Goal: Task Accomplishment & Management: Manage account settings

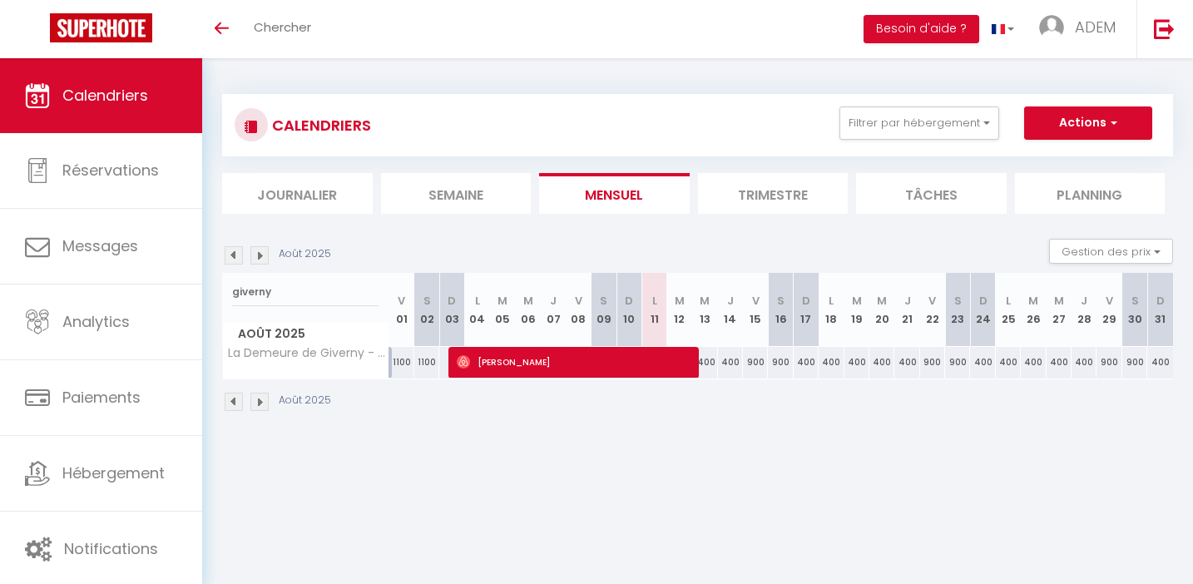
select select
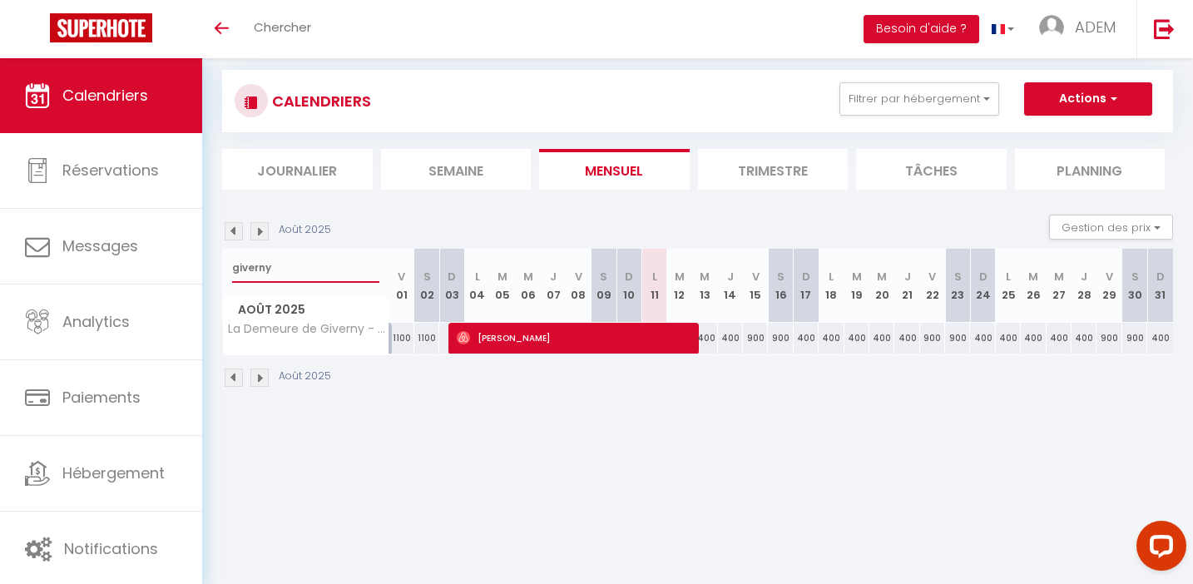
drag, startPoint x: 320, startPoint y: 261, endPoint x: 217, endPoint y: 269, distance: 102.6
click at [217, 269] on div "CALENDRIERS Filtrer par hébergement Tous Splendide longère de charme - Collecti…" at bounding box center [697, 229] width 991 height 390
type input "f"
select select
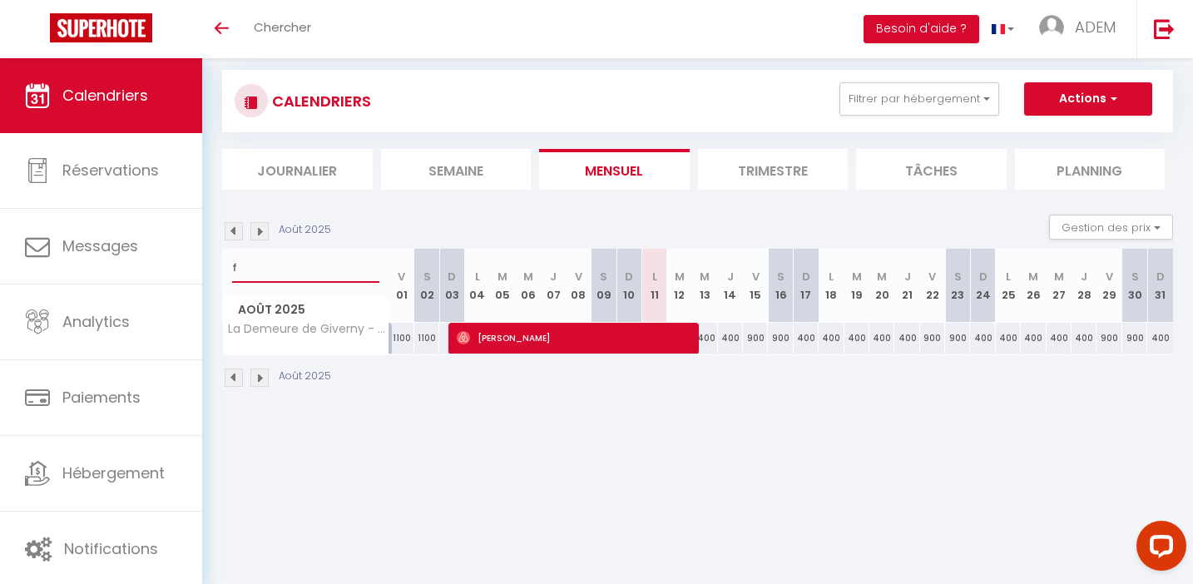
select select
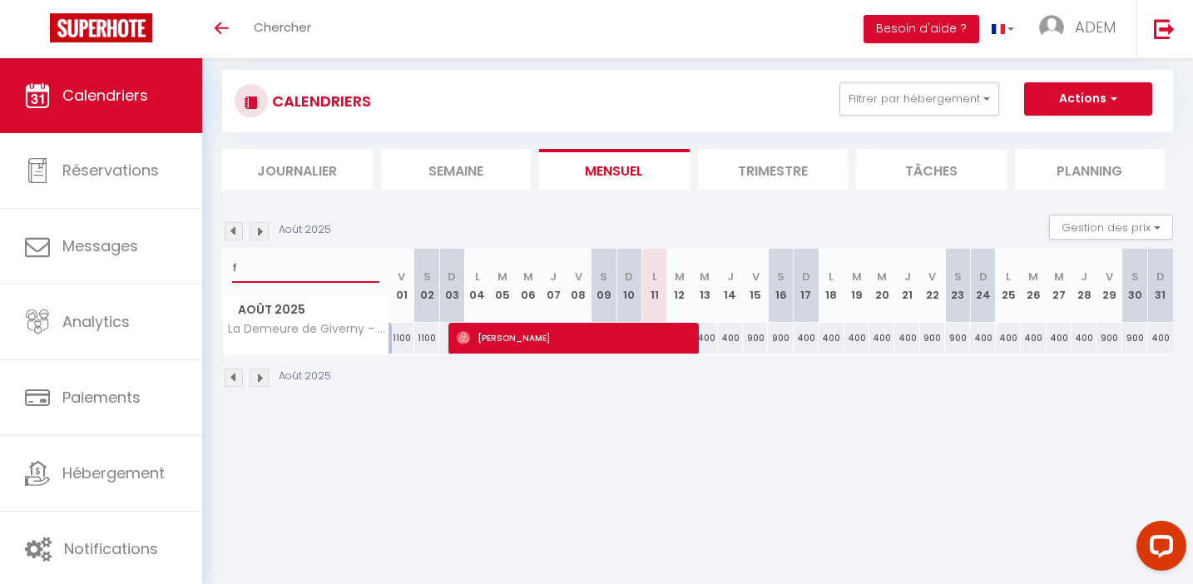
type input "fi"
select select
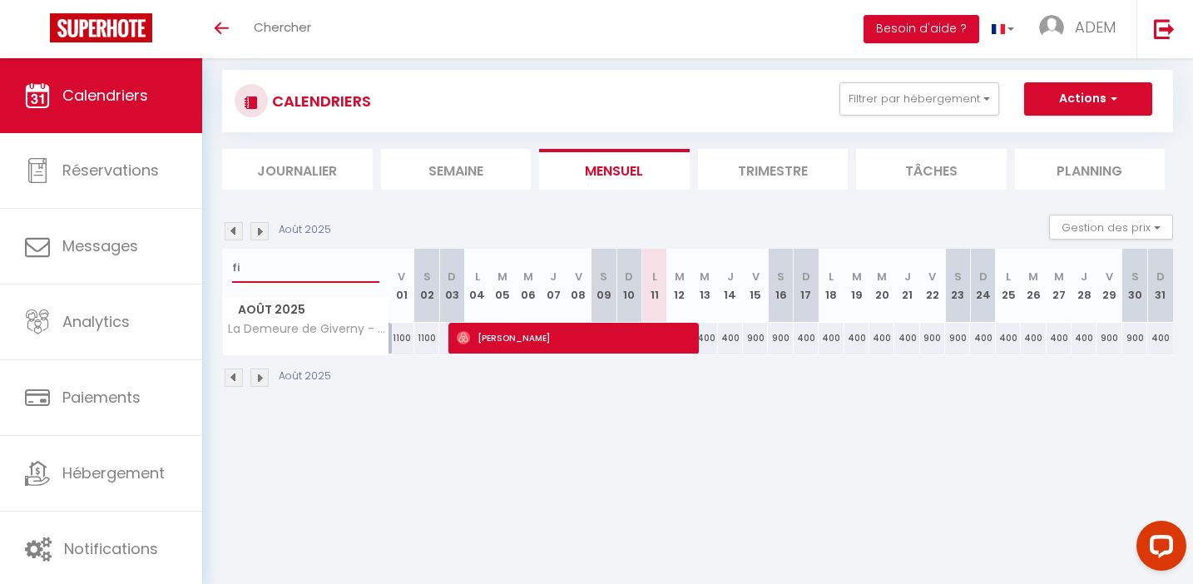
select select
type input "fin"
select select
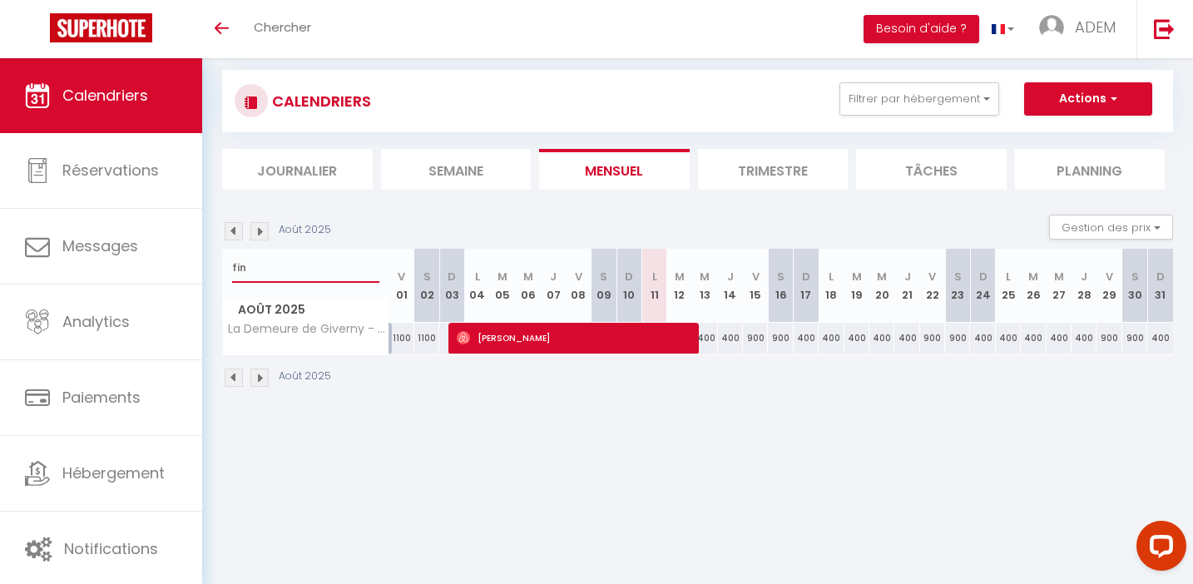
select select
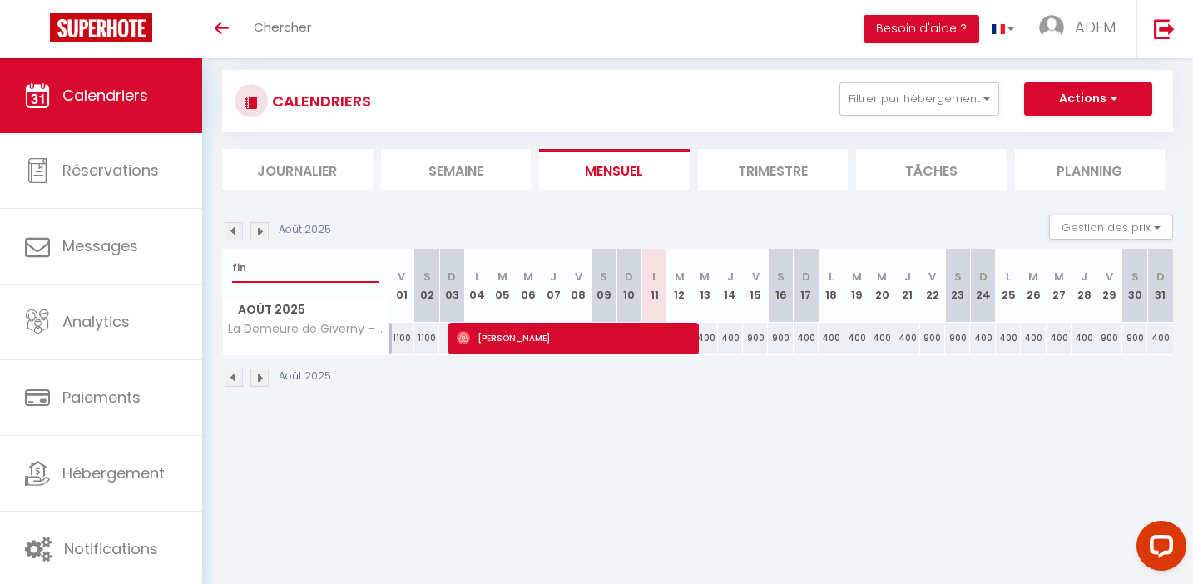
select select
type input "finc"
select select
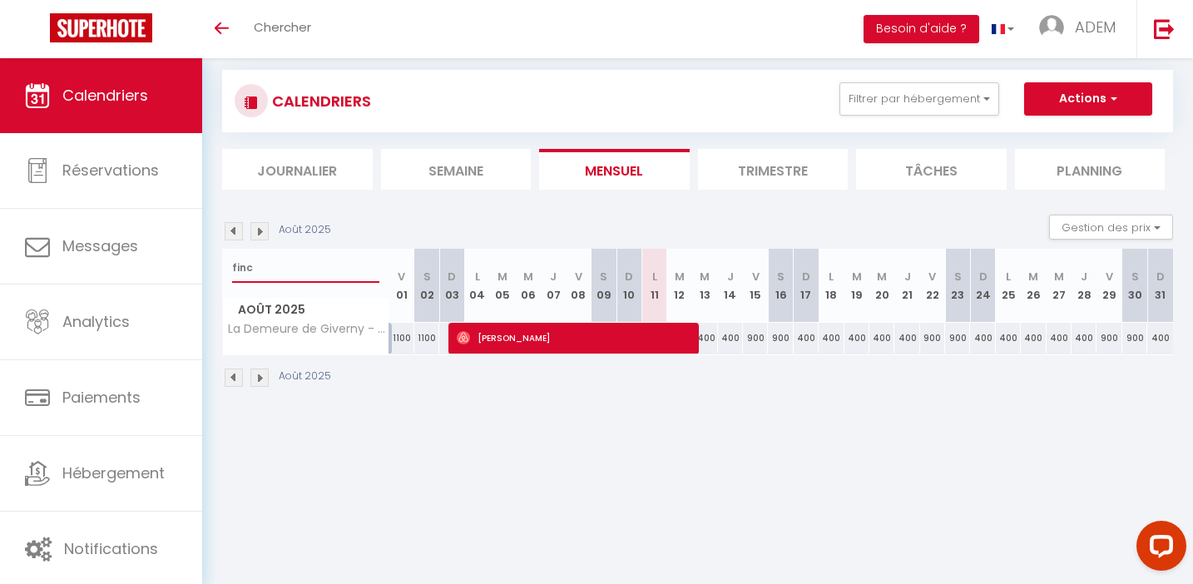
select select
type input "finca"
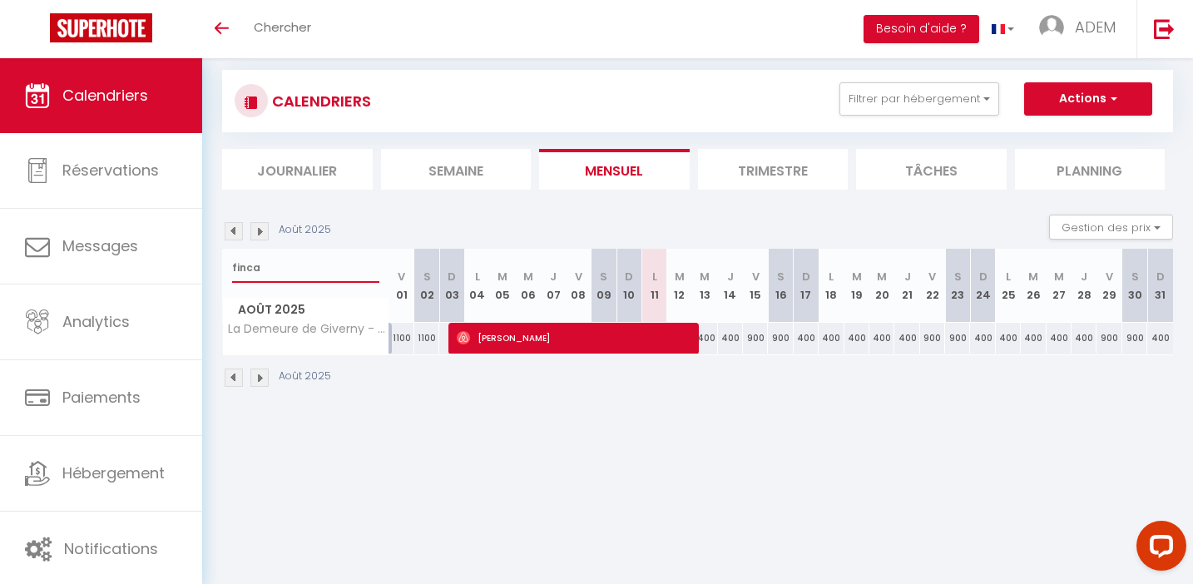
select select
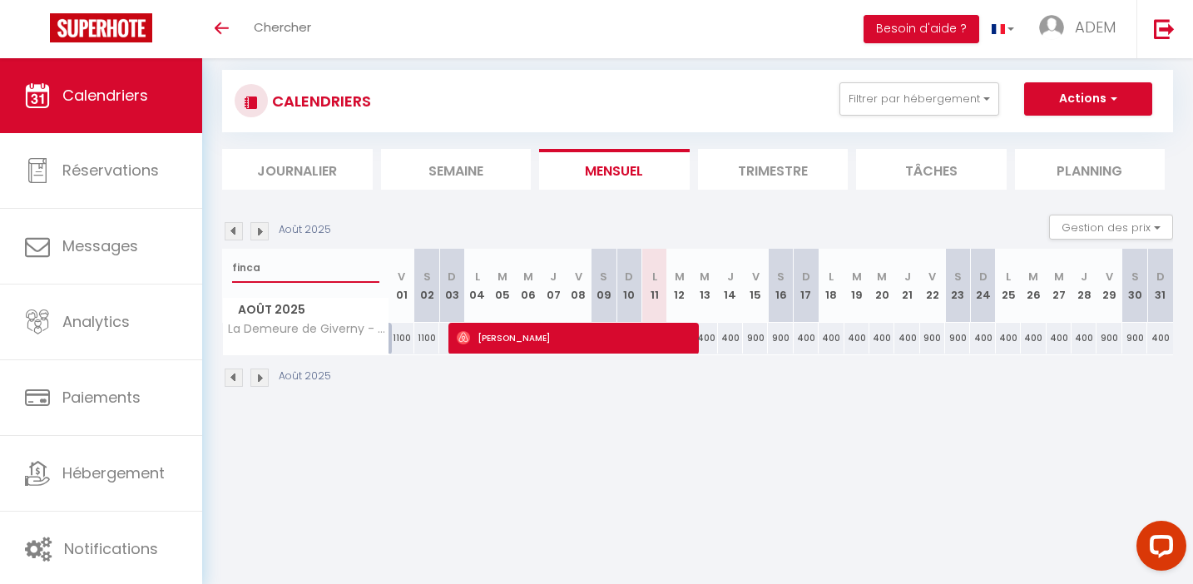
select select
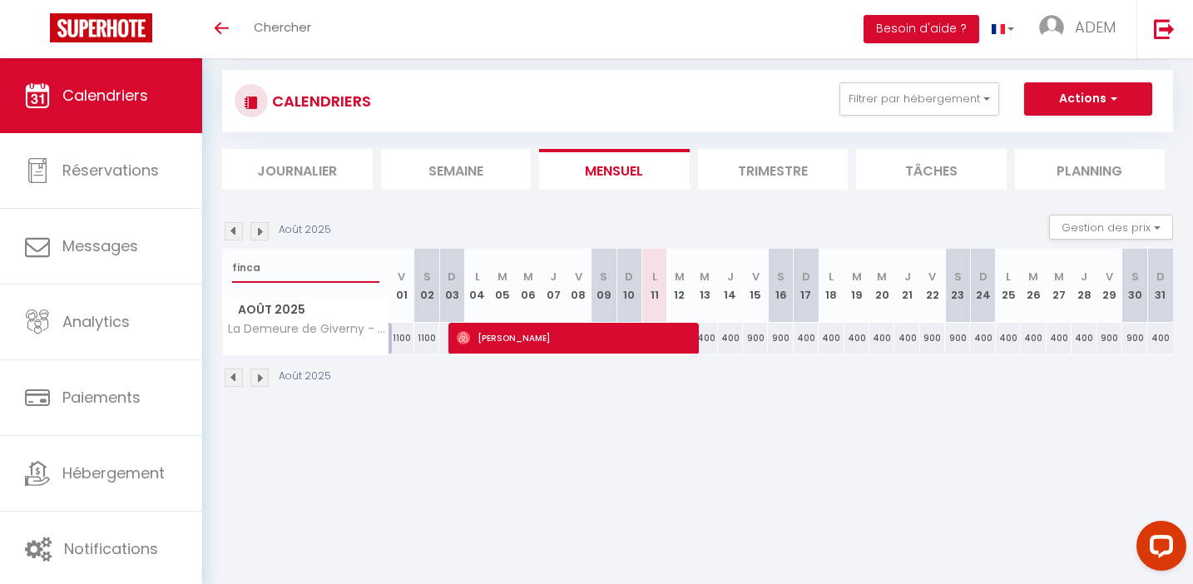
select select
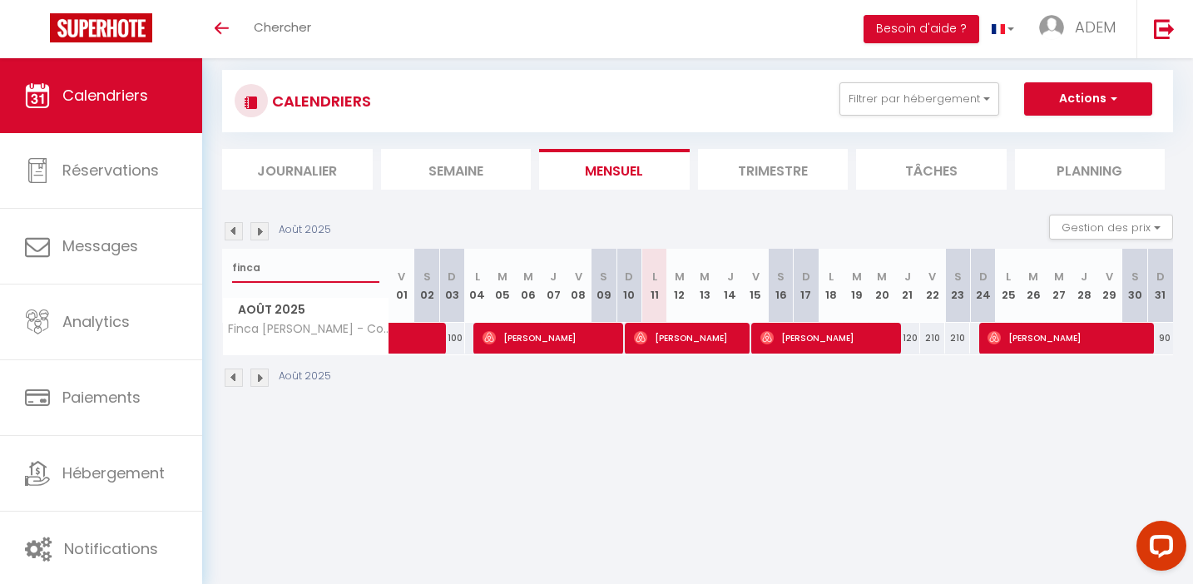
type input "finca"
click at [525, 453] on body "Questions et aide sur la MIGRATION - [GEOGRAPHIC_DATA] ouverte de 13 à 14h puis…" at bounding box center [596, 326] width 1193 height 584
click at [686, 340] on span "[PERSON_NAME]" at bounding box center [688, 338] width 108 height 32
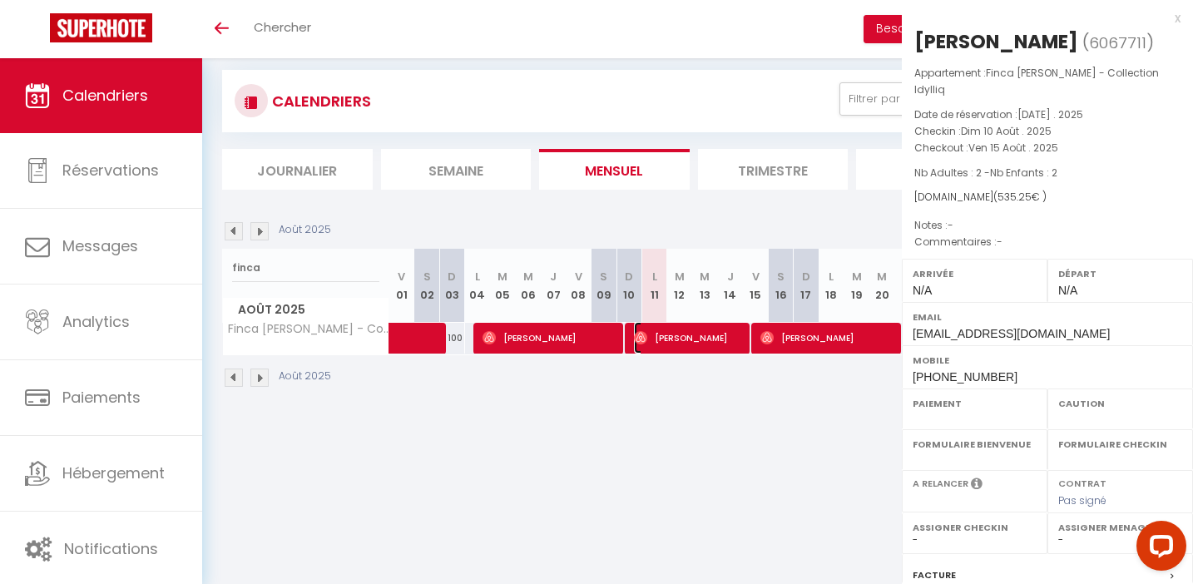
select select "OK"
select select "0"
select select "1"
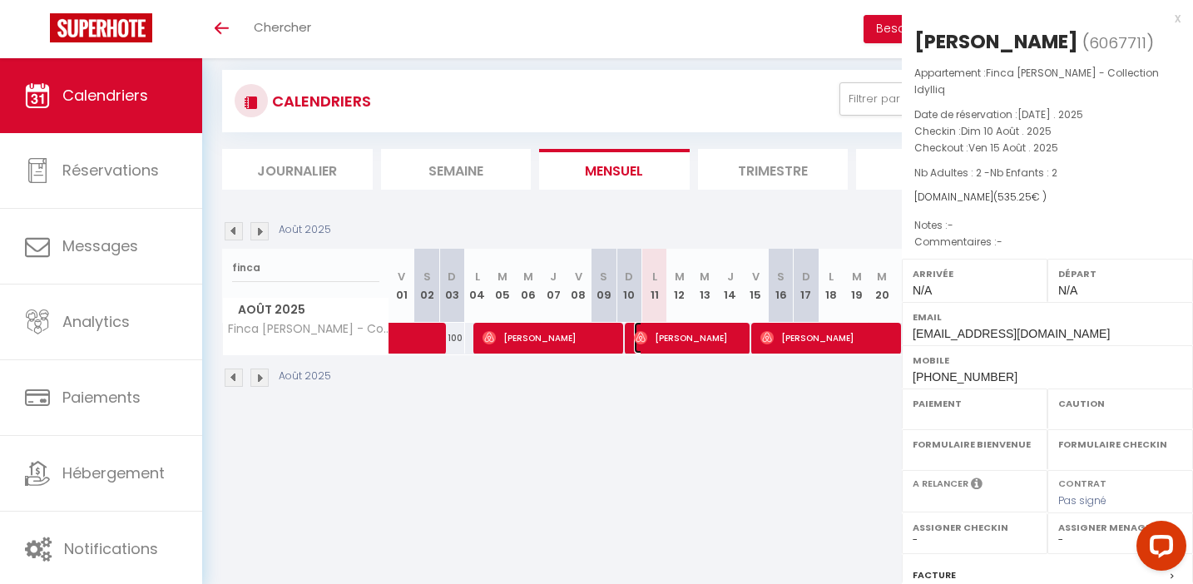
select select
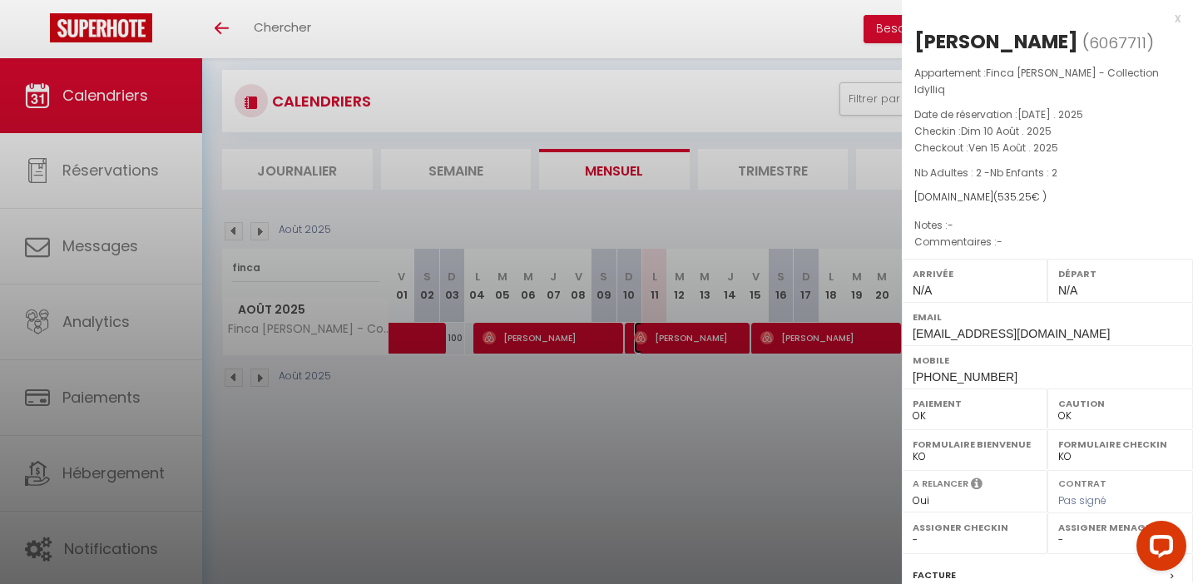
select select "37490"
click at [361, 198] on div at bounding box center [596, 292] width 1193 height 584
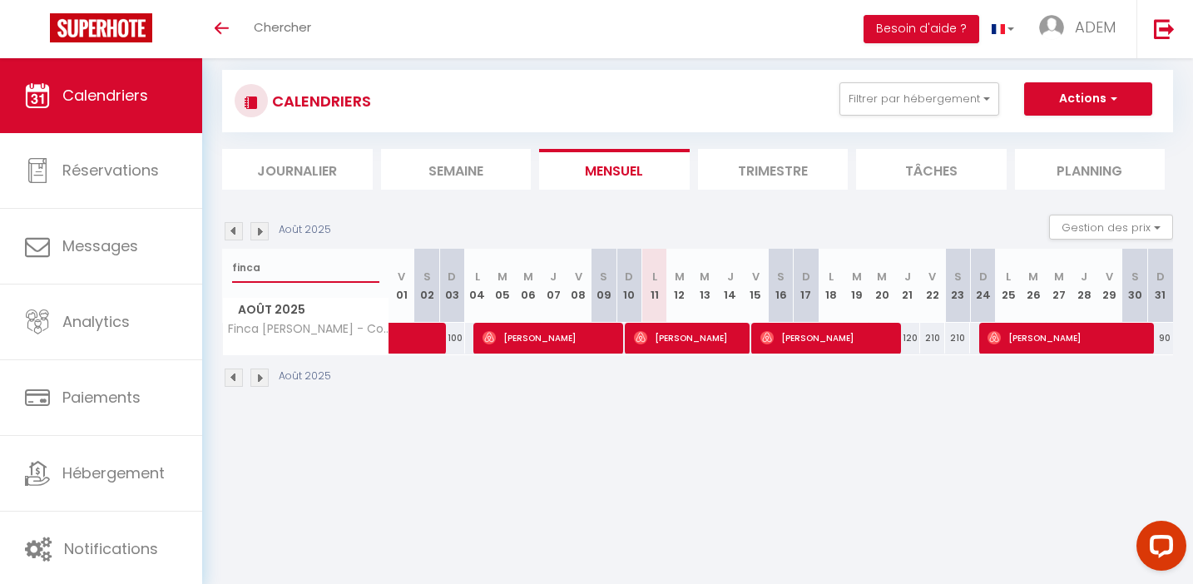
click at [311, 276] on input "finca" at bounding box center [305, 268] width 147 height 30
type input "f"
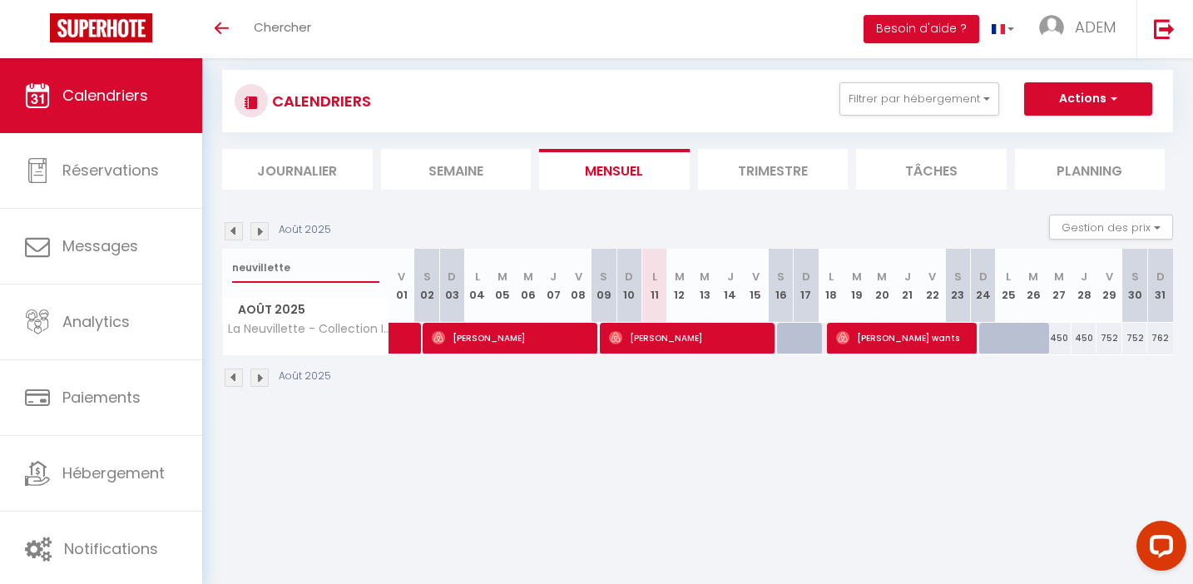
type input "neuvillette"
